Goal: Task Accomplishment & Management: Complete application form

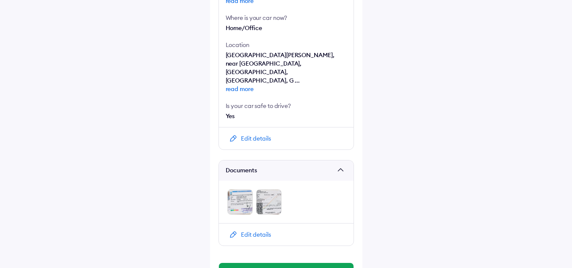
scroll to position [368, 0]
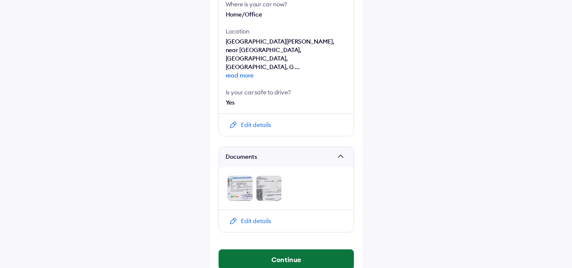
click at [289, 249] on button "Continue" at bounding box center [286, 259] width 135 height 20
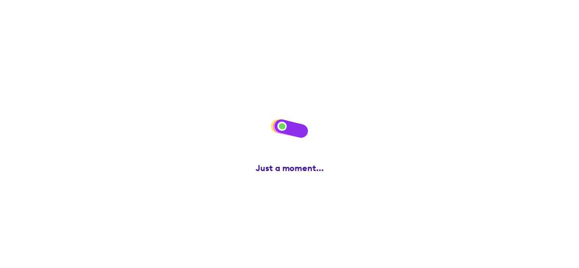
scroll to position [0, 0]
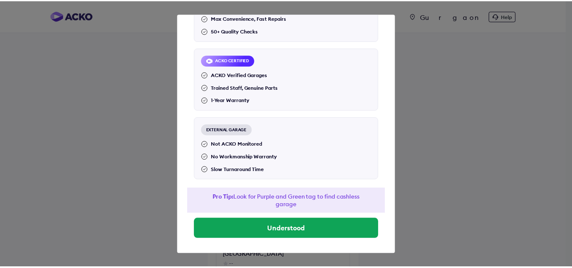
scroll to position [91, 0]
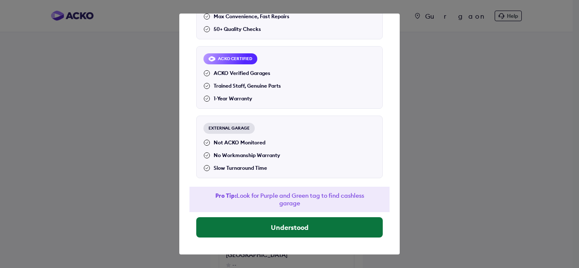
click at [287, 231] on button "Understood" at bounding box center [289, 227] width 186 height 20
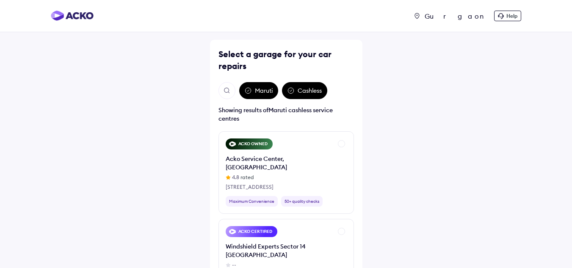
scroll to position [69, 0]
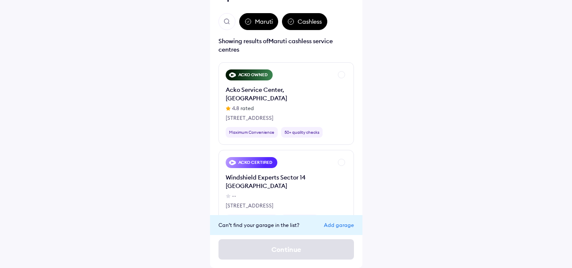
click at [347, 224] on div "Add garage" at bounding box center [339, 225] width 30 height 6
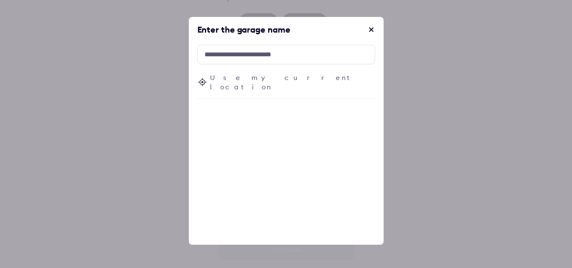
click at [372, 28] on span at bounding box center [371, 29] width 8 height 8
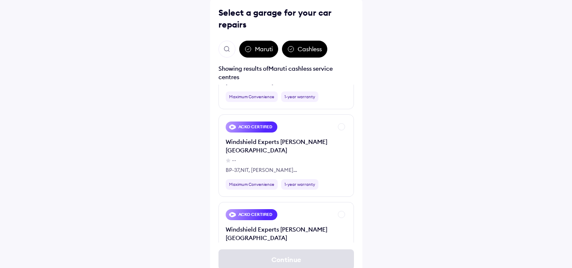
scroll to position [0, 0]
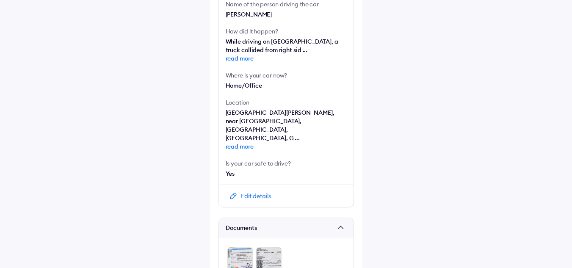
scroll to position [296, 0]
click at [277, 185] on div "Edit details" at bounding box center [286, 196] width 135 height 22
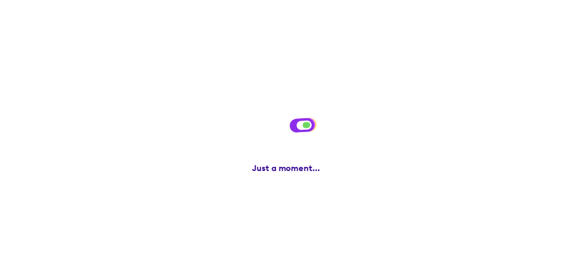
scroll to position [0, 0]
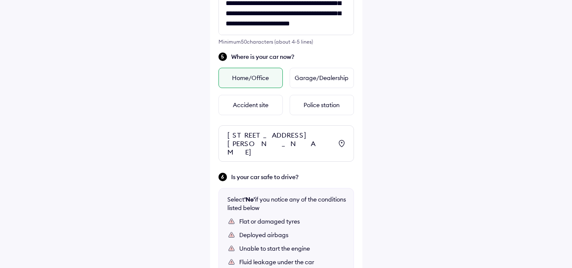
scroll to position [368, 0]
click at [252, 73] on div "Home/Office" at bounding box center [251, 78] width 64 height 20
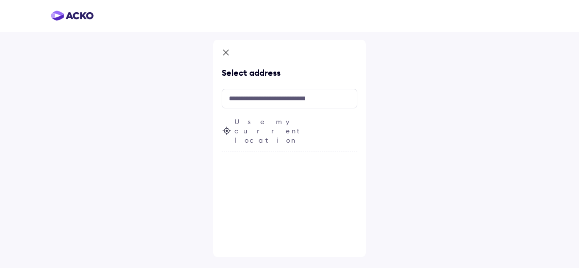
click at [224, 49] on icon at bounding box center [225, 53] width 8 height 10
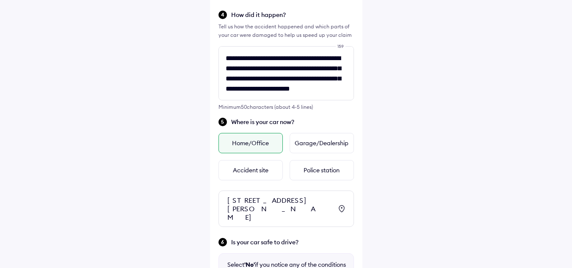
scroll to position [421, 0]
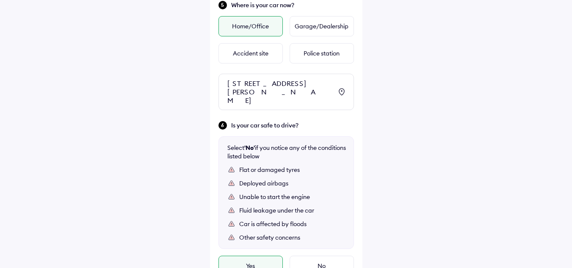
drag, startPoint x: 280, startPoint y: 168, endPoint x: 276, endPoint y: 122, distance: 45.5
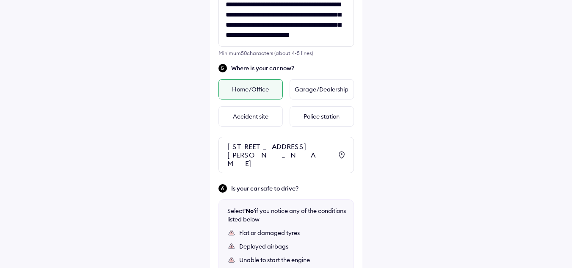
scroll to position [357, 0]
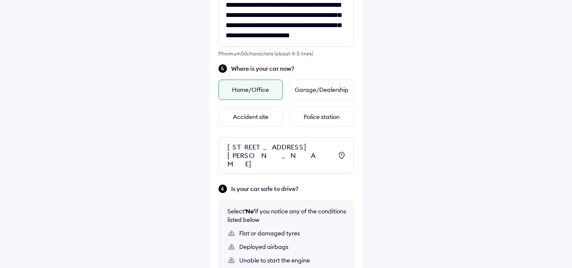
drag, startPoint x: 138, startPoint y: 97, endPoint x: 410, endPoint y: 141, distance: 275.3
click at [410, 141] on div "**********" at bounding box center [286, 29] width 572 height 773
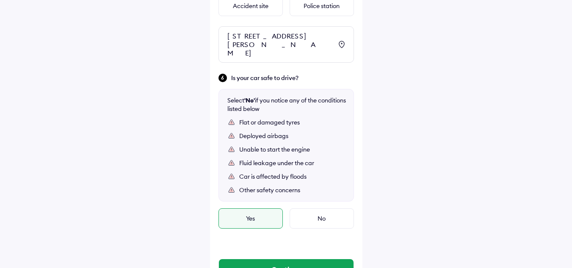
scroll to position [513, 0]
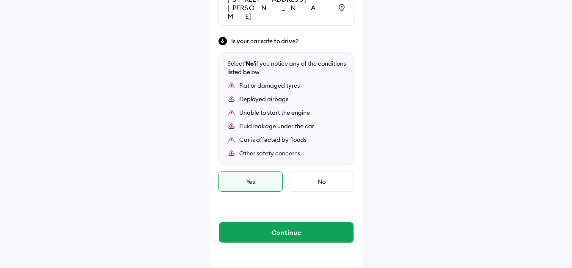
click at [235, 182] on div "Yes" at bounding box center [251, 182] width 64 height 20
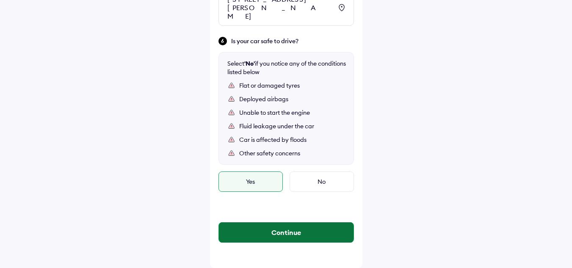
click at [269, 233] on button "Continue" at bounding box center [286, 232] width 135 height 20
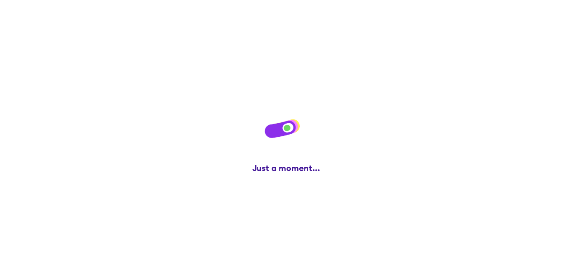
scroll to position [0, 0]
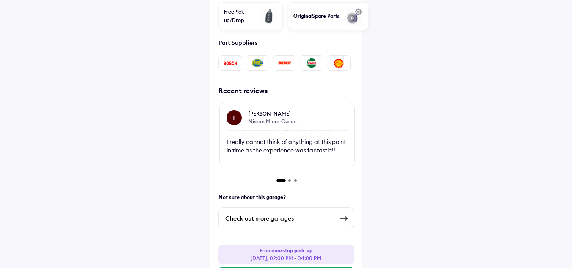
scroll to position [370, 0]
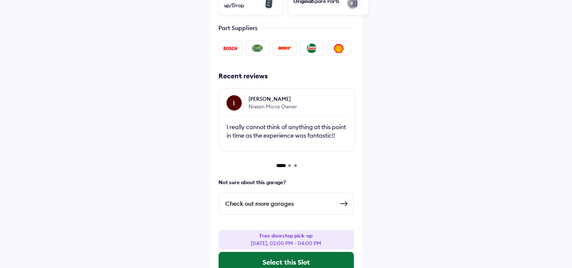
click at [269, 252] on button "Select this Slot" at bounding box center [286, 262] width 135 height 20
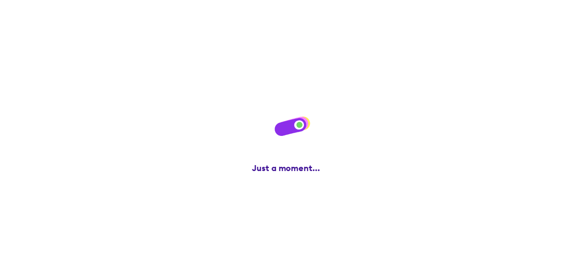
scroll to position [0, 0]
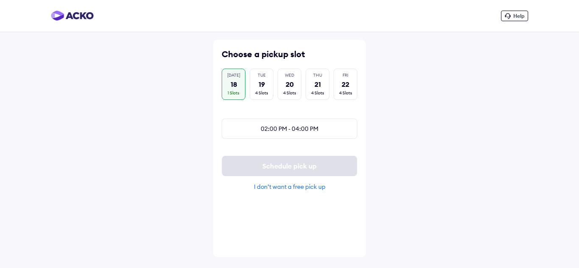
click at [233, 90] on div "[DATE] 18 1 Slots" at bounding box center [233, 84] width 24 height 31
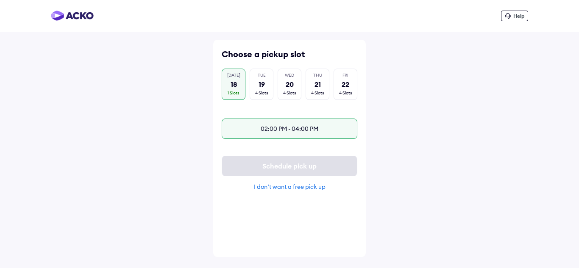
click at [299, 128] on div "02:00 PM - 04:00 PM" at bounding box center [289, 129] width 136 height 20
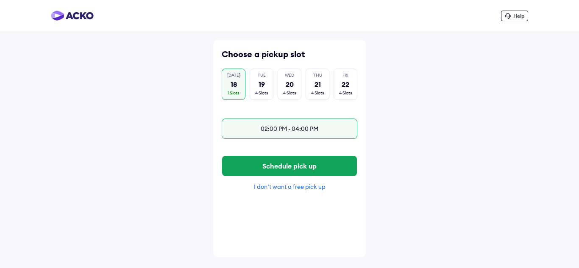
click at [277, 191] on div "I don’t want a free pick up" at bounding box center [289, 187] width 136 height 8
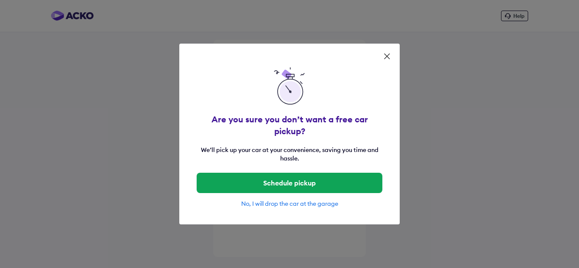
click at [300, 200] on div "No, I will drop the car at the garage" at bounding box center [289, 204] width 186 height 8
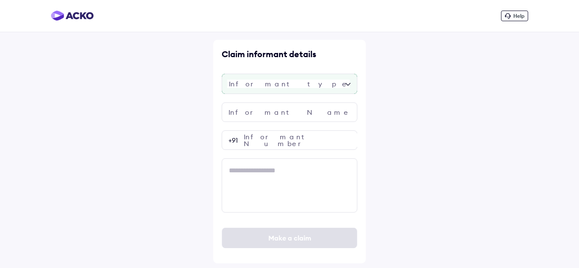
click at [298, 88] on div at bounding box center [289, 84] width 136 height 20
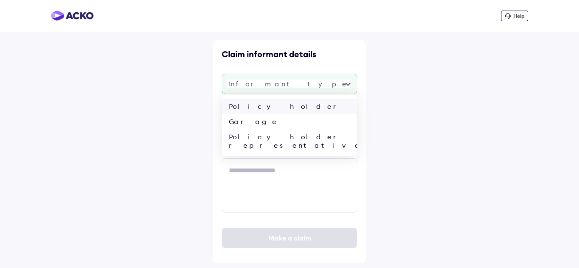
click at [287, 107] on div "Policy holder" at bounding box center [289, 106] width 135 height 15
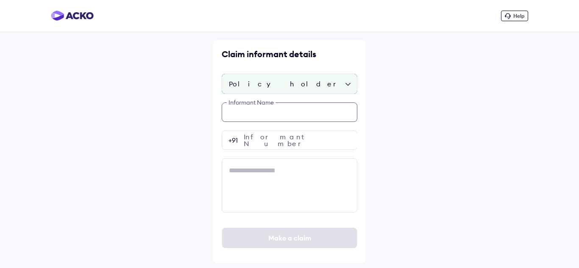
click at [276, 112] on input "text" at bounding box center [289, 111] width 136 height 19
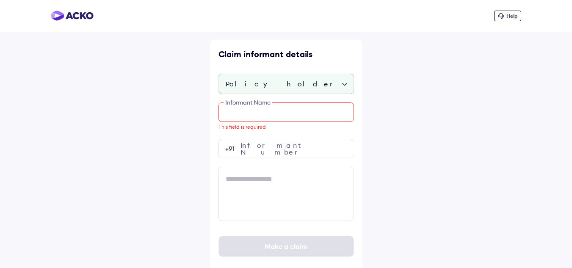
paste input "**********"
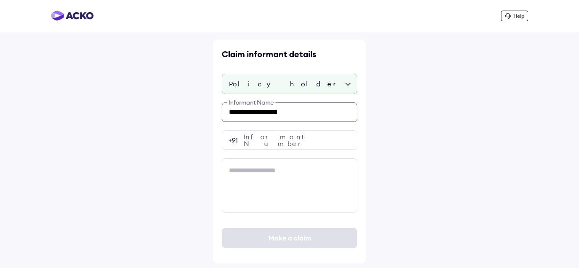
type input "**********"
click at [262, 144] on input "number" at bounding box center [289, 139] width 136 height 19
paste input "**********"
type input "**********"
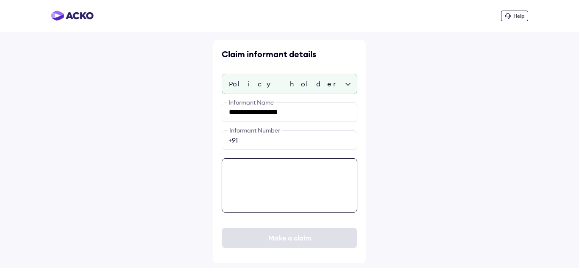
click at [268, 183] on textarea at bounding box center [289, 185] width 136 height 54
paste textarea "**********"
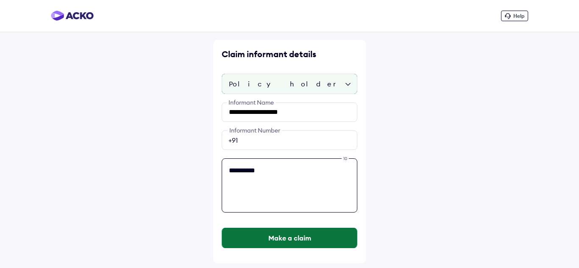
type textarea "**********"
click at [301, 237] on button "Make a claim" at bounding box center [289, 238] width 135 height 20
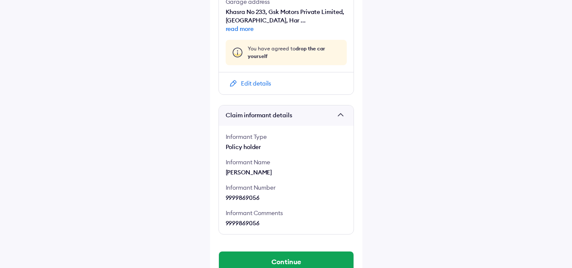
scroll to position [670, 0]
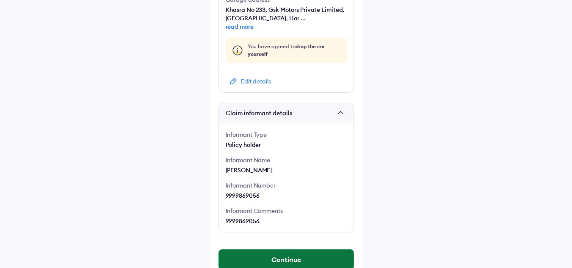
click at [282, 249] on button "Continue" at bounding box center [286, 259] width 135 height 20
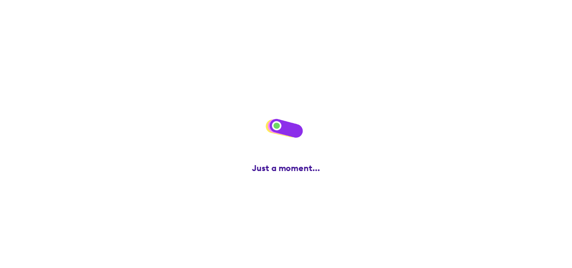
scroll to position [0, 0]
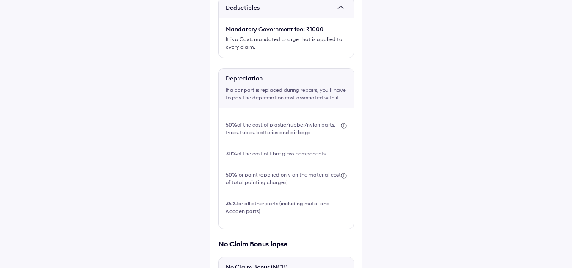
scroll to position [313, 0]
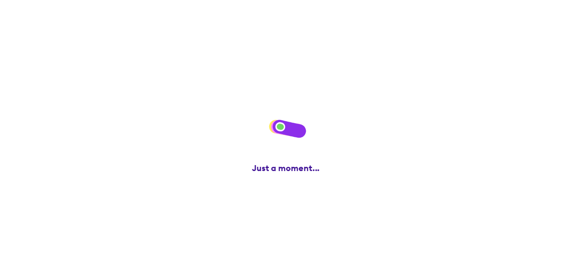
scroll to position [0, 0]
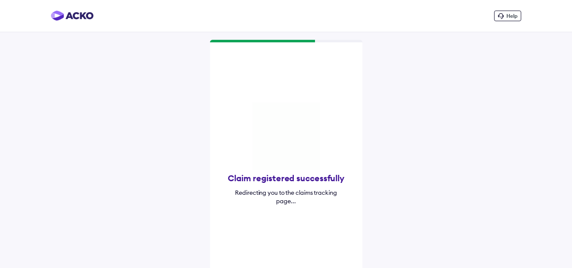
scroll to position [8, 0]
